Goal: Entertainment & Leisure: Consume media (video, audio)

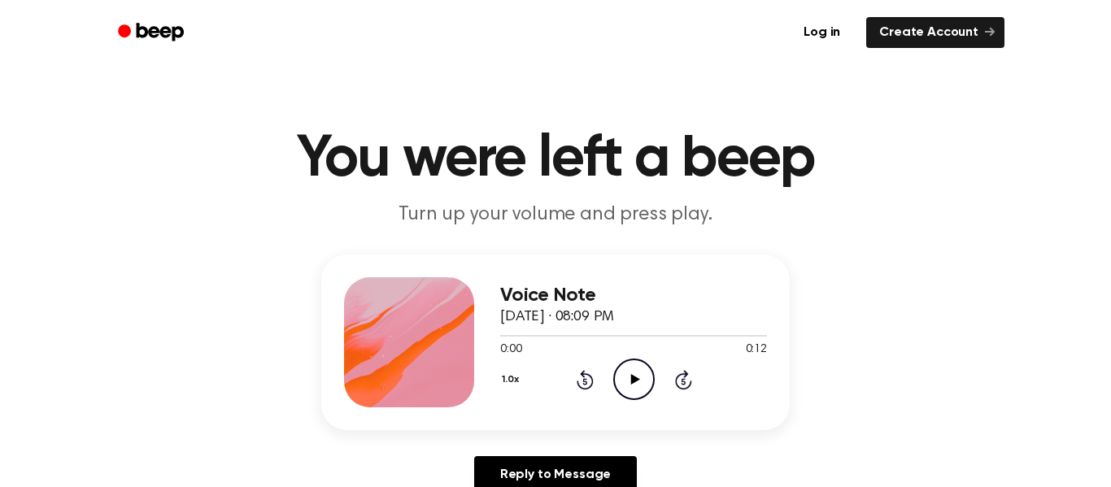
click at [642, 402] on div "Voice Note [DATE] · 08:09 PM 0:00 0:12 Your browser does not support the [objec…" at bounding box center [633, 342] width 267 height 130
click at [624, 372] on icon "Play Audio" at bounding box center [633, 379] width 41 height 41
click at [638, 385] on icon "Pause Audio" at bounding box center [633, 379] width 41 height 41
click at [628, 396] on icon "Play Audio" at bounding box center [633, 379] width 41 height 41
click at [630, 380] on icon at bounding box center [633, 379] width 7 height 11
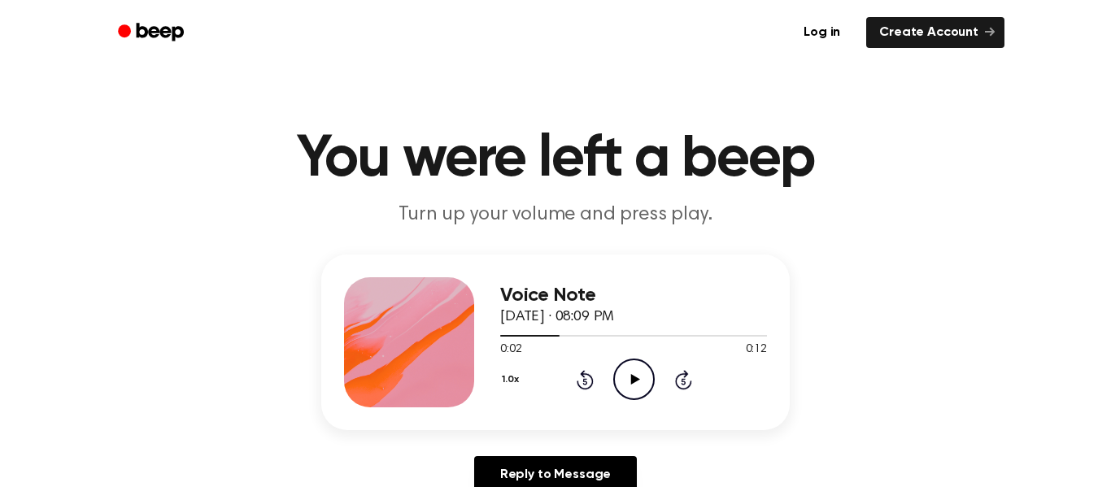
click at [512, 388] on button "1.0x" at bounding box center [512, 380] width 24 height 28
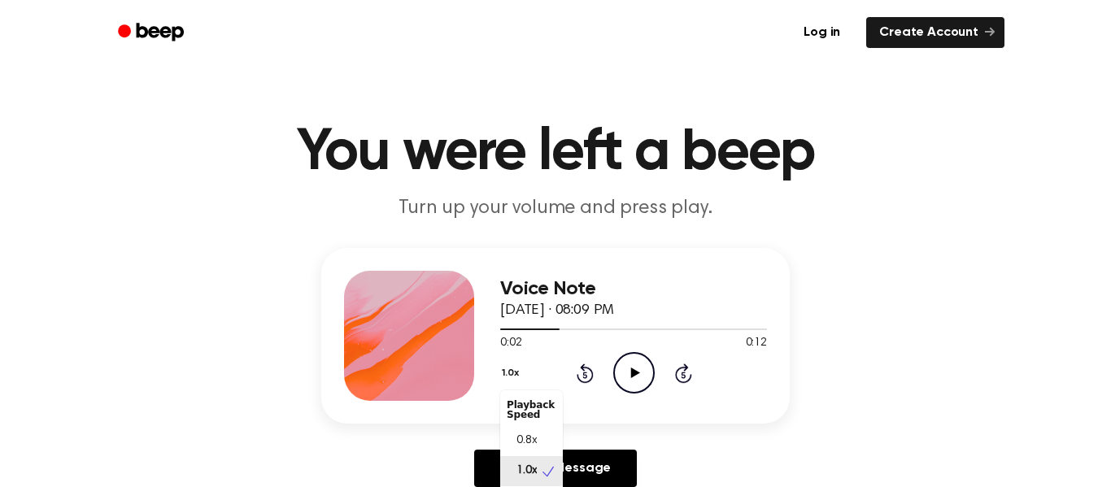
click at [506, 373] on button "1.0x" at bounding box center [512, 373] width 24 height 28
click at [516, 380] on button "1.0x" at bounding box center [512, 373] width 24 height 28
click at [505, 382] on button "1.0x" at bounding box center [512, 373] width 24 height 28
click at [506, 384] on button "1.0x" at bounding box center [512, 373] width 24 height 28
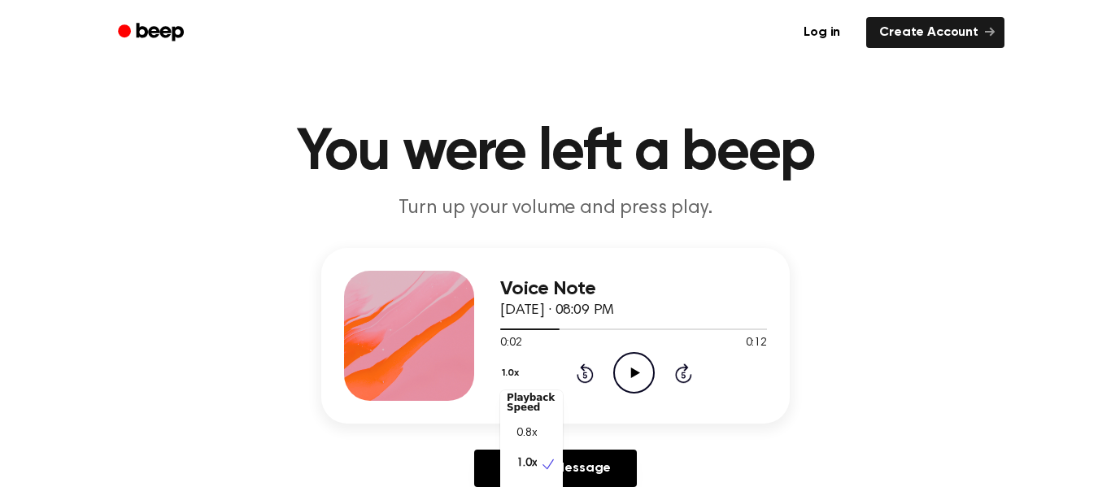
click at [522, 440] on span "0.8x" at bounding box center [526, 433] width 20 height 17
click at [644, 391] on icon "Play Audio" at bounding box center [633, 372] width 41 height 41
click at [648, 384] on icon "Pause Audio" at bounding box center [633, 372] width 41 height 41
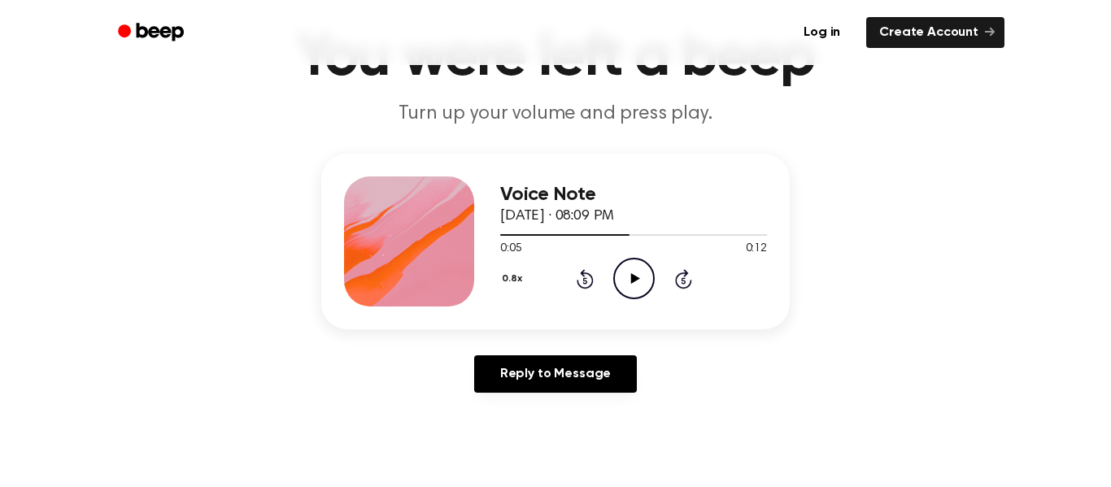
click at [559, 283] on div "0.8x Rewind 5 seconds Play Audio Skip 5 seconds" at bounding box center [633, 278] width 267 height 41
click at [585, 280] on icon at bounding box center [584, 280] width 4 height 7
click at [630, 297] on icon "Play Audio" at bounding box center [633, 278] width 41 height 41
click at [563, 263] on div "0.8x Rewind 5 seconds Pause Audio Skip 5 seconds" at bounding box center [633, 278] width 267 height 41
click at [630, 266] on icon "Pause Audio" at bounding box center [633, 278] width 41 height 41
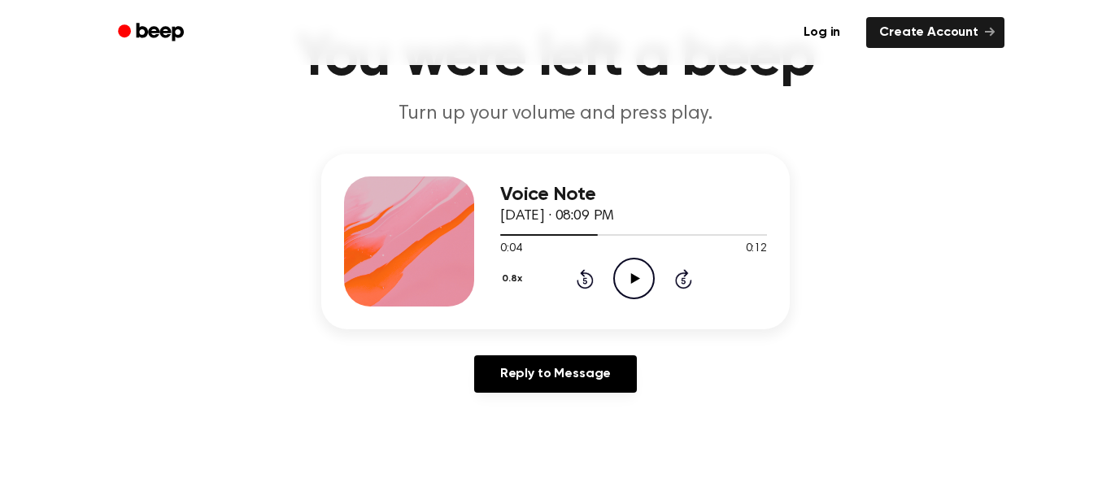
click at [643, 281] on icon "Play Audio" at bounding box center [633, 278] width 41 height 41
click at [630, 309] on div "Voice Note [DATE] · 08:09 PM 0:12 0:12 Your browser does not support the [objec…" at bounding box center [555, 242] width 468 height 176
click at [621, 278] on icon "Play Audio" at bounding box center [633, 278] width 41 height 41
click at [646, 288] on icon "Play Audio" at bounding box center [633, 278] width 41 height 41
click at [650, 273] on icon "Play Audio" at bounding box center [633, 278] width 41 height 41
